Goal: Navigation & Orientation: Find specific page/section

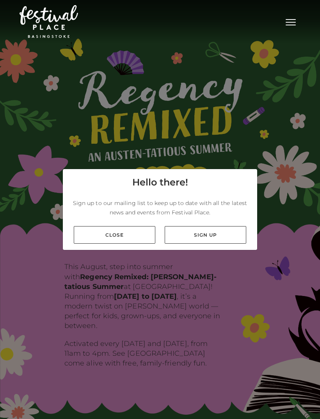
click at [87, 243] on link "Close" at bounding box center [115, 235] width 82 height 18
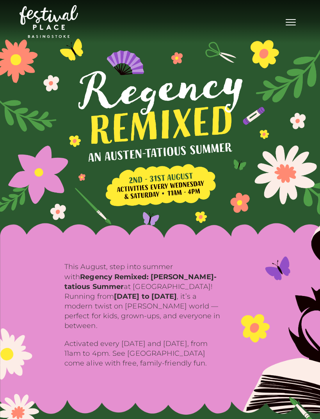
click at [288, 23] on button "Toggle navigation" at bounding box center [291, 21] width 20 height 11
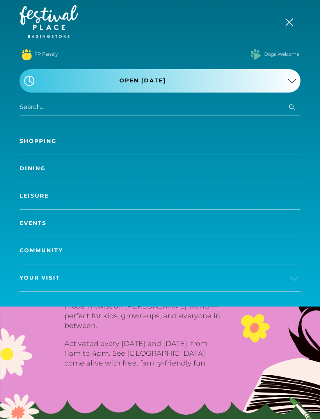
click at [137, 141] on link "Shopping" at bounding box center [160, 141] width 281 height 27
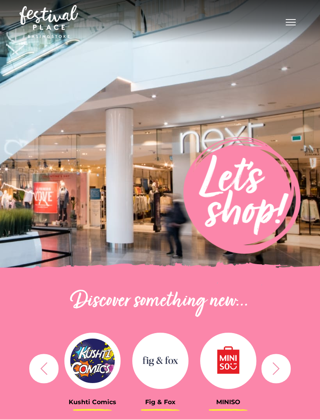
click at [286, 23] on button "Toggle navigation" at bounding box center [291, 21] width 20 height 11
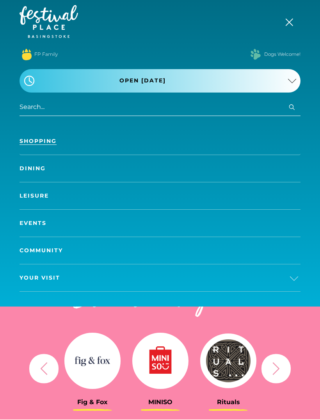
click at [256, 83] on button ".st5{fill:none;stroke:#FFFFFF;stroke-width:2.29;stroke-miterlimit:10;} Open [DA…" at bounding box center [160, 80] width 281 height 23
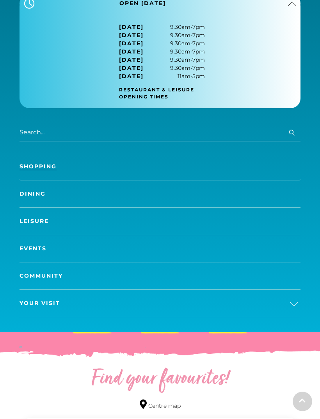
scroll to position [78, 0]
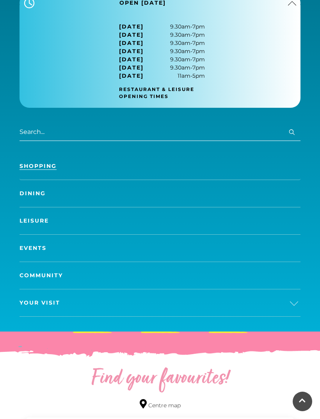
click at [32, 300] on span "Your Visit" at bounding box center [40, 302] width 41 height 8
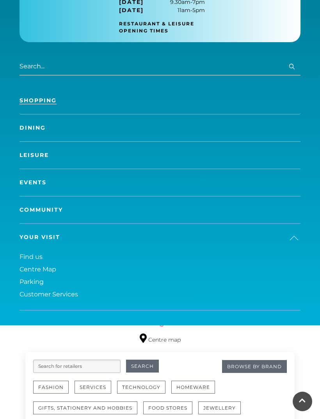
scroll to position [144, 0]
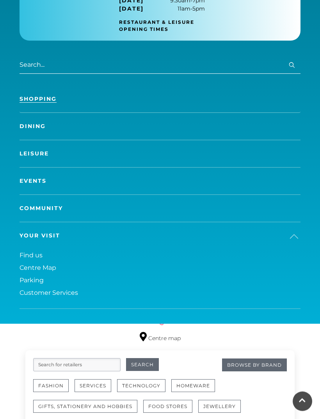
click at [25, 265] on span "Centre Map" at bounding box center [38, 267] width 37 height 7
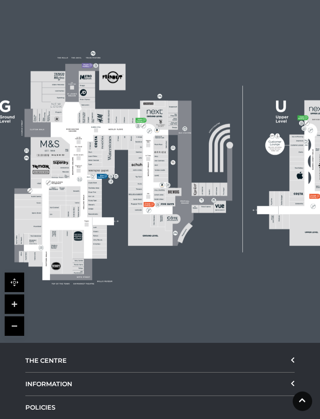
scroll to position [201, 0]
